Goal: Ask a question

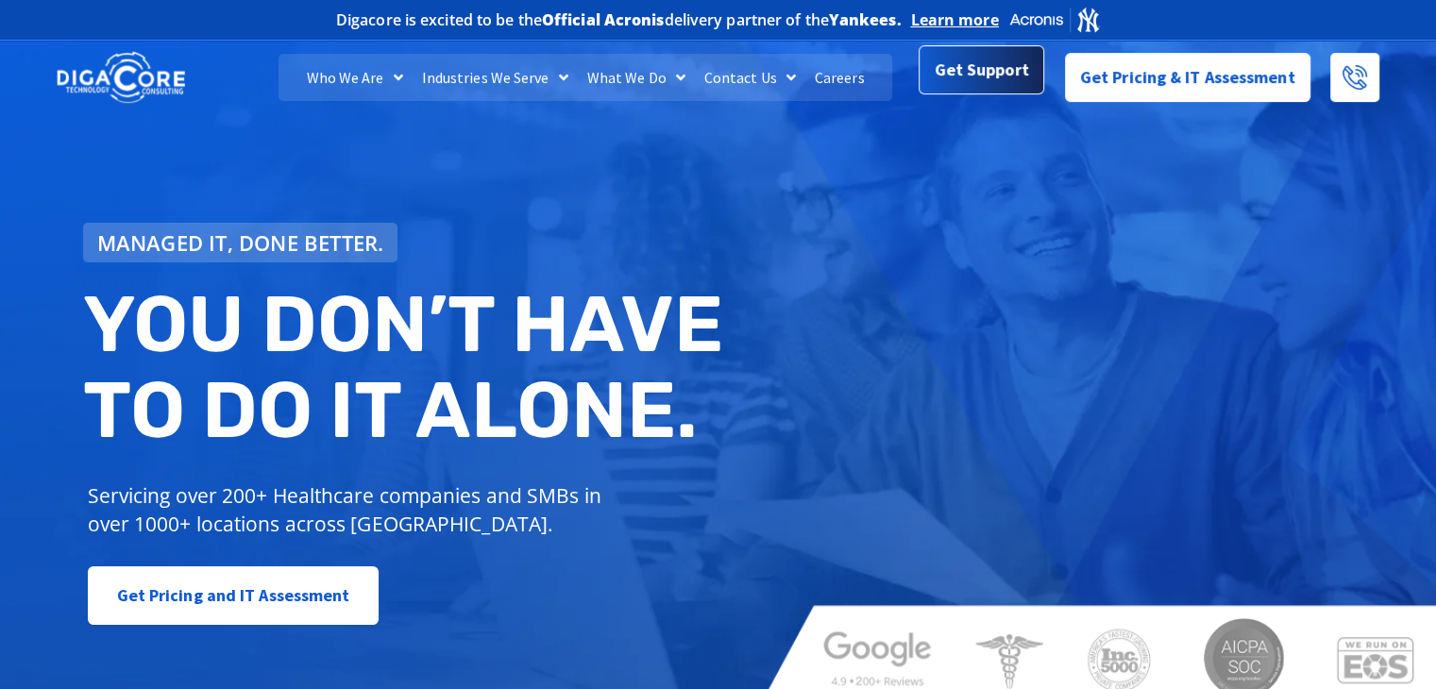
click at [989, 88] on span "Get Support" at bounding box center [982, 70] width 94 height 38
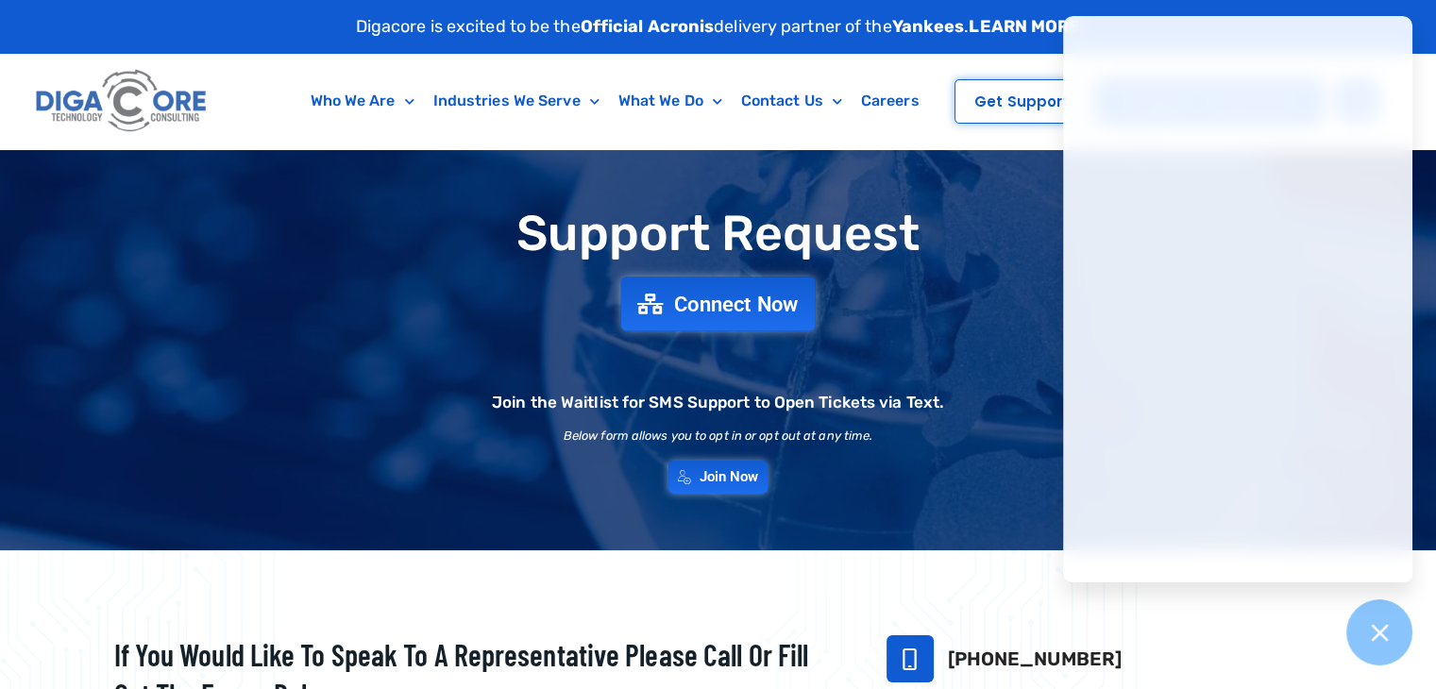
click at [684, 297] on span "Connect Now" at bounding box center [736, 304] width 125 height 21
click at [978, 370] on div "Support Request Connect Now Join the Waitlist for SMS Support to Open Tickets v…" at bounding box center [719, 350] width 1322 height 306
